Goal: Task Accomplishment & Management: Use online tool/utility

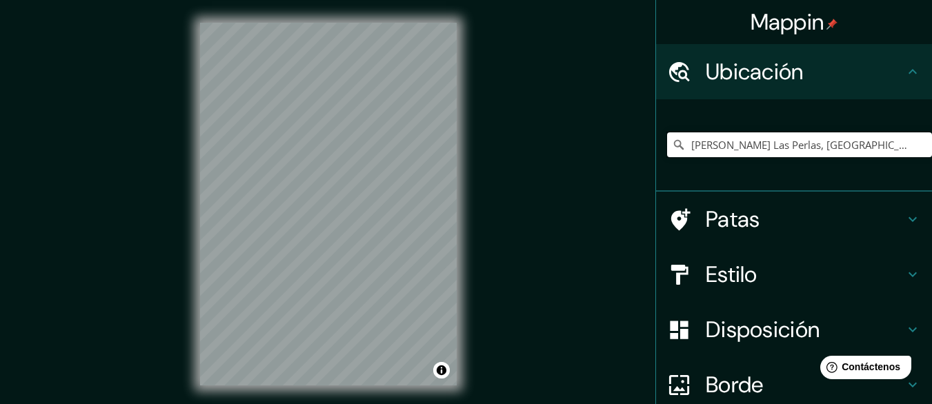
click at [760, 135] on input "[PERSON_NAME] Las Perlas, [GEOGRAPHIC_DATA], [GEOGRAPHIC_DATA], [GEOGRAPHIC_DAT…" at bounding box center [799, 144] width 265 height 25
drag, startPoint x: 917, startPoint y: 154, endPoint x: 685, endPoint y: 157, distance: 232.4
click at [685, 157] on input "[PERSON_NAME] Las Perlas, [GEOGRAPHIC_DATA], [GEOGRAPHIC_DATA], [GEOGRAPHIC_DAT…" at bounding box center [799, 144] width 265 height 25
type input "J"
paste input "[PERSON_NAME][STREET_ADDRESS][PERSON_NAME]"
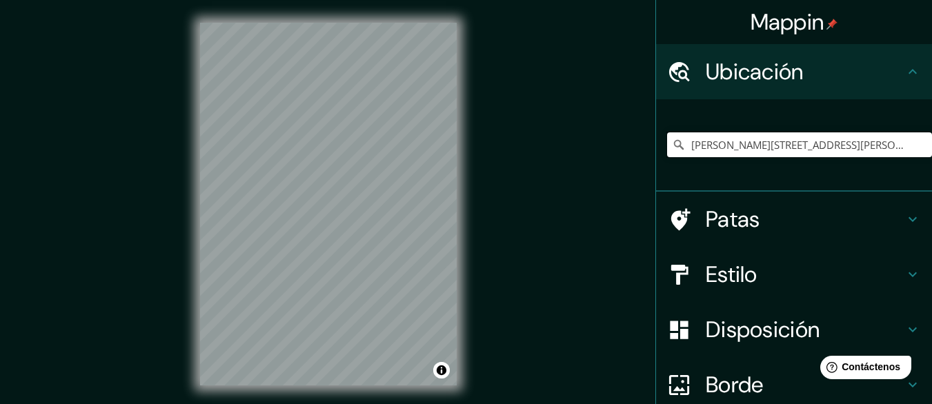
scroll to position [0, 30]
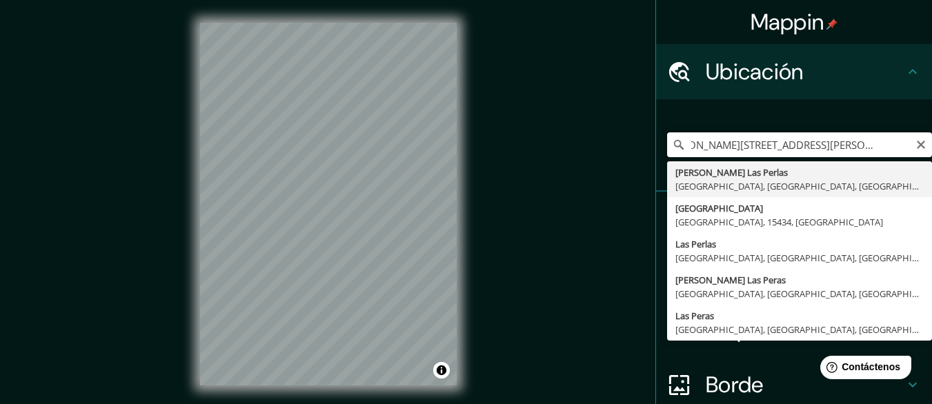
type input "[PERSON_NAME] Las Perlas, [GEOGRAPHIC_DATA], [GEOGRAPHIC_DATA], [GEOGRAPHIC_DAT…"
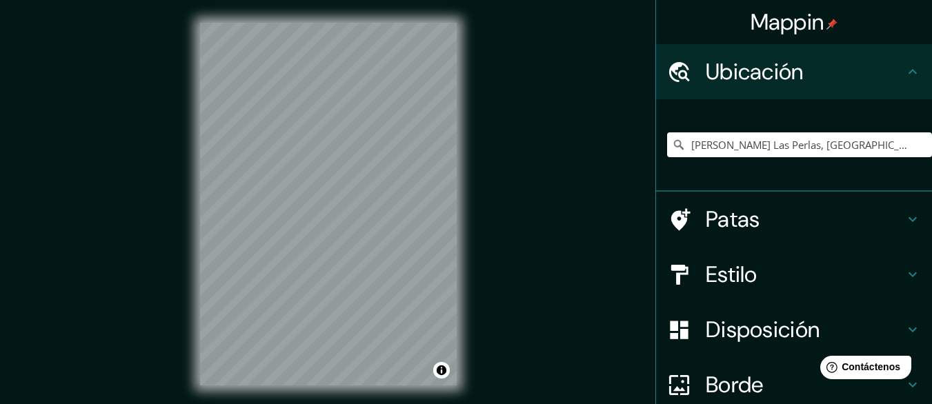
click at [891, 272] on h4 "Estilo" at bounding box center [804, 275] width 199 height 28
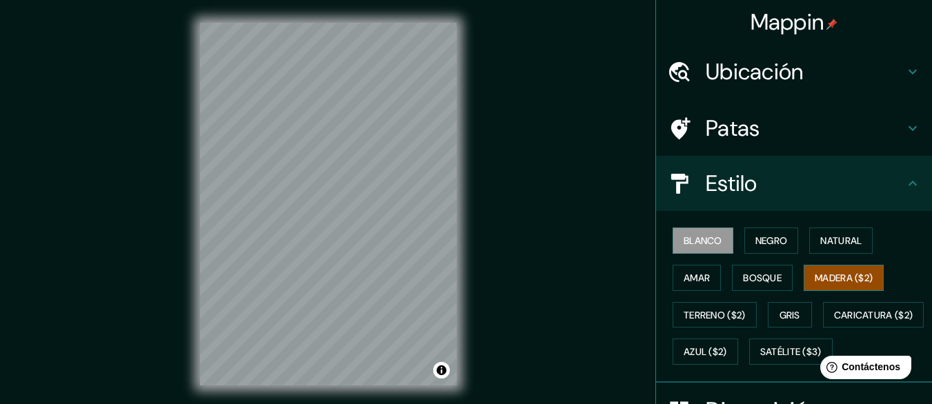
click at [819, 283] on font "Madera ($2)" at bounding box center [843, 278] width 58 height 12
click at [767, 283] on font "Bosque" at bounding box center [762, 278] width 39 height 12
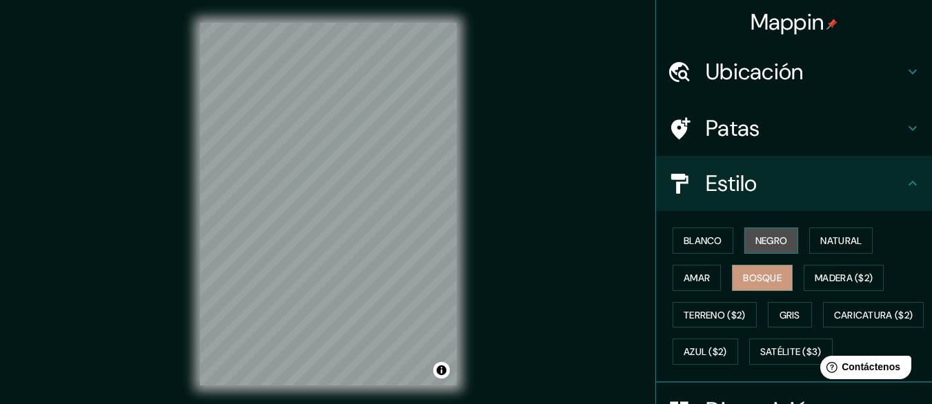
click at [772, 242] on font "Negro" at bounding box center [771, 240] width 32 height 12
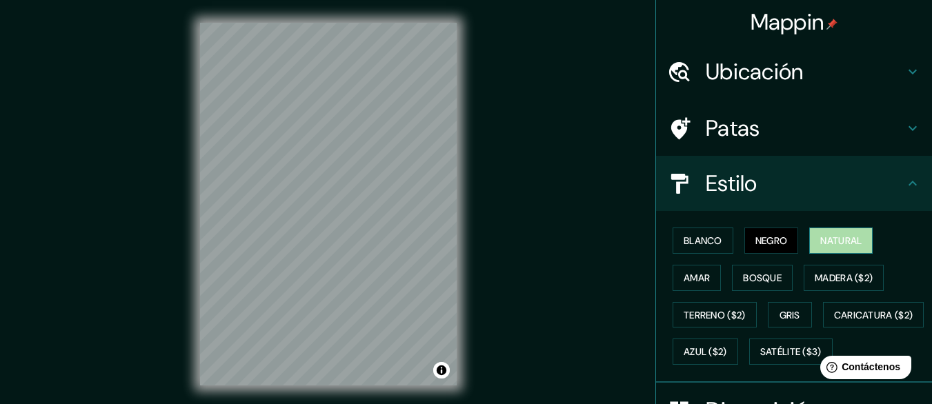
click at [840, 232] on font "Natural" at bounding box center [840, 241] width 41 height 18
click at [805, 72] on h4 "Ubicación" at bounding box center [804, 72] width 199 height 28
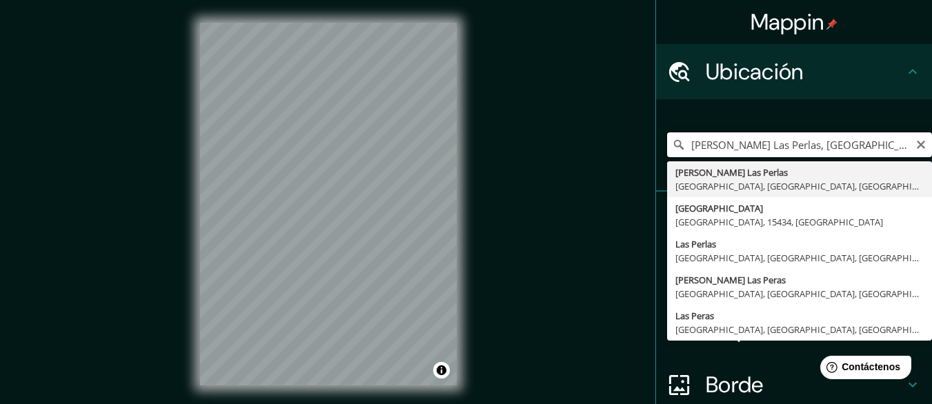
click at [772, 148] on input "[PERSON_NAME] Las Perlas, [GEOGRAPHIC_DATA], [GEOGRAPHIC_DATA], [GEOGRAPHIC_DAT…" at bounding box center [799, 144] width 265 height 25
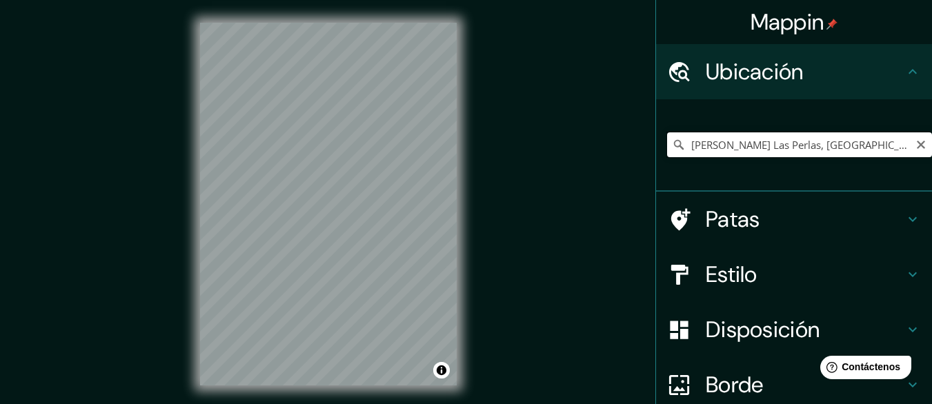
click at [892, 139] on input "[PERSON_NAME] Las Perlas, [GEOGRAPHIC_DATA], [GEOGRAPHIC_DATA], [GEOGRAPHIC_DAT…" at bounding box center [799, 144] width 265 height 25
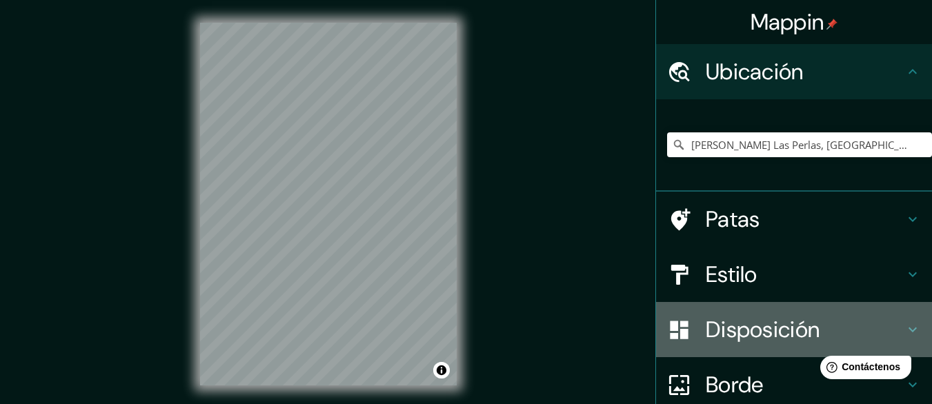
click at [739, 327] on font "Disposición" at bounding box center [762, 329] width 114 height 29
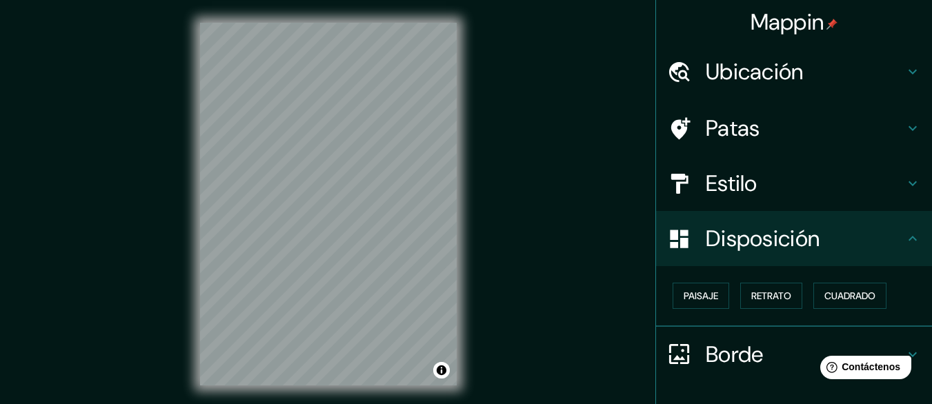
click at [725, 348] on font "Borde" at bounding box center [734, 354] width 58 height 29
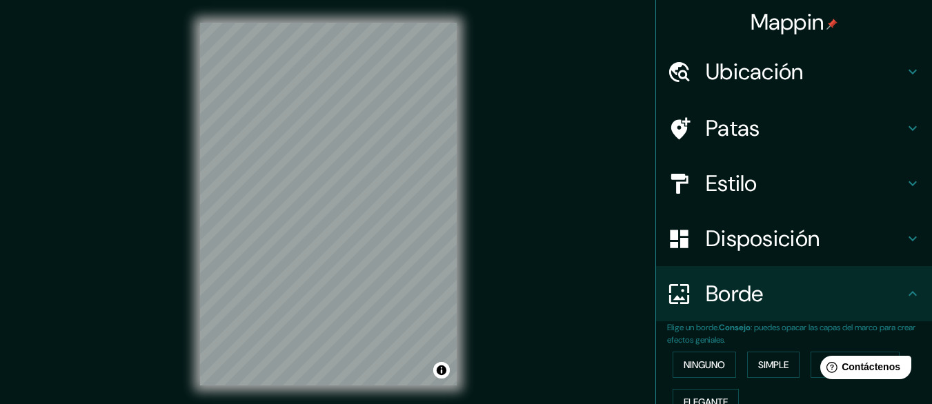
click at [765, 252] on font "Disposición" at bounding box center [762, 238] width 114 height 29
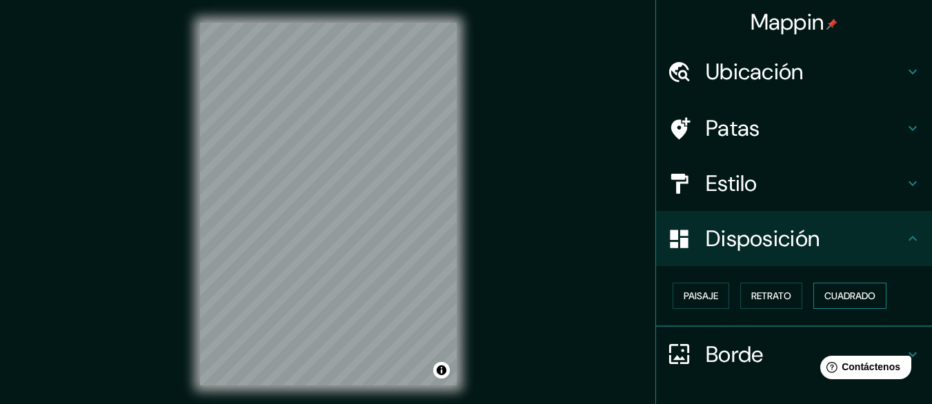
click at [829, 299] on font "Cuadrado" at bounding box center [849, 296] width 51 height 12
